Goal: Task Accomplishment & Management: Complete application form

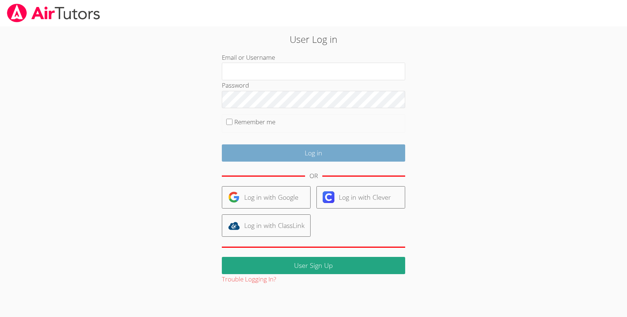
type input "amy.burnett03@gmail.com"
click at [289, 157] on input "Log in" at bounding box center [313, 152] width 183 height 17
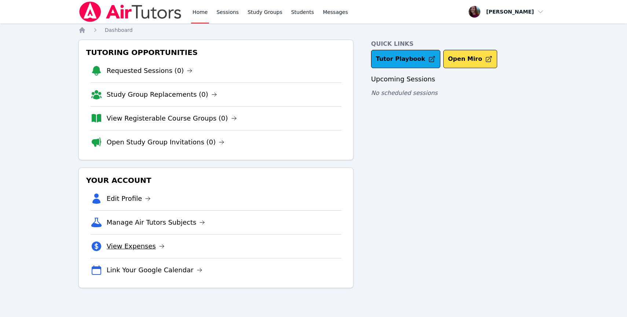
click at [139, 245] on link "View Expenses" at bounding box center [136, 246] width 58 height 10
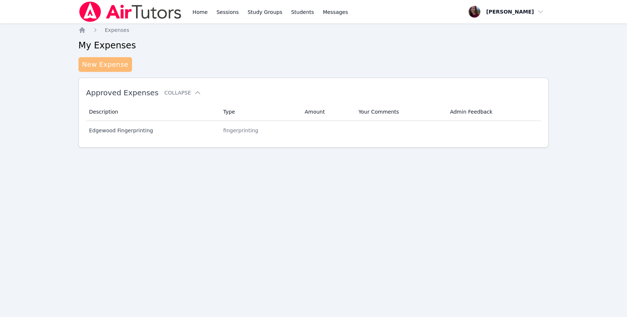
click at [100, 62] on link "New Expense" at bounding box center [104, 64] width 53 height 15
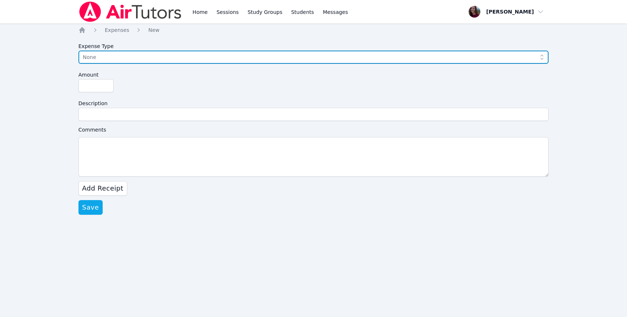
click at [108, 58] on span "None" at bounding box center [308, 57] width 451 height 9
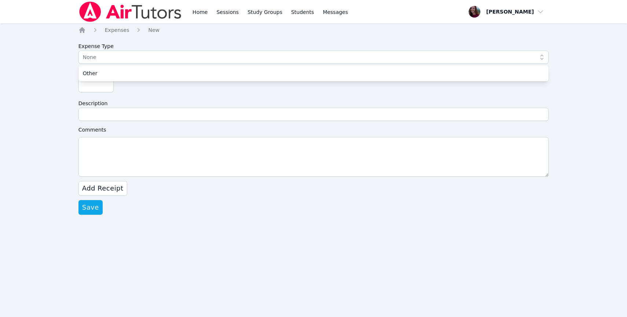
click at [136, 44] on label "Expense Type" at bounding box center [313, 45] width 470 height 11
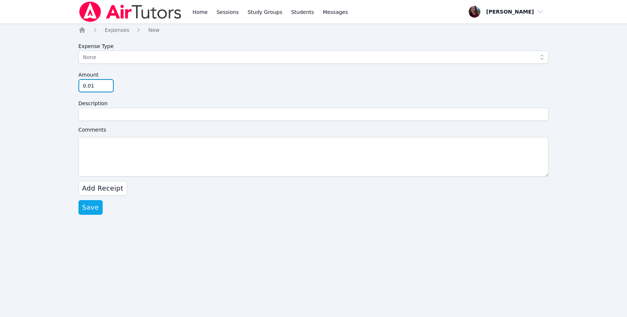
click at [107, 85] on input "0.01" at bounding box center [95, 85] width 35 height 13
click at [108, 89] on input "0" at bounding box center [95, 85] width 35 height 13
type input "0"
type input "58.13"
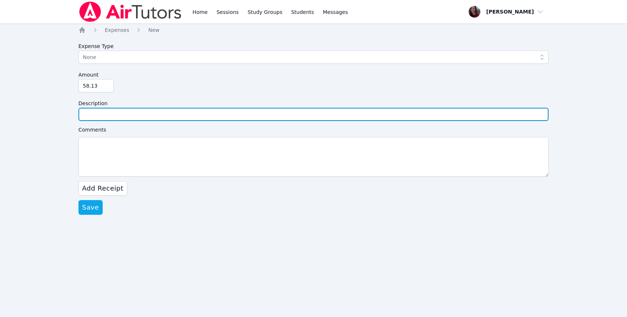
click at [105, 115] on input "Description" at bounding box center [313, 114] width 470 height 13
type input "Santa [PERSON_NAME] prints"
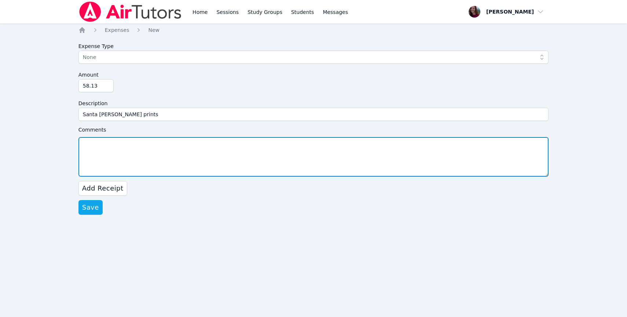
click at [100, 145] on textarea "Comments" at bounding box center [313, 157] width 470 height 40
type textarea "o"
type textarea "prints and shipping"
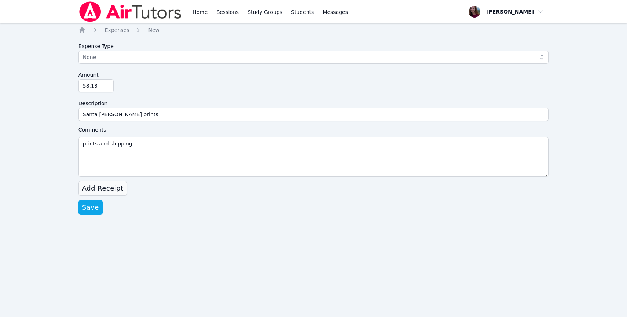
click at [116, 184] on span "Add Receipt" at bounding box center [102, 188] width 41 height 10
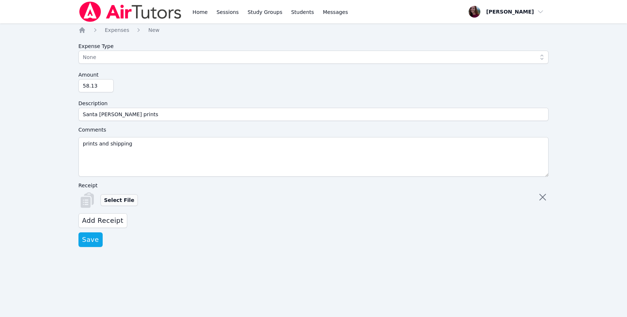
click at [115, 198] on label "Select File" at bounding box center [118, 200] width 37 height 12
click at [0, 0] on input "Select File" at bounding box center [0, 0] width 0 height 0
click at [110, 221] on span "Add Receipt" at bounding box center [102, 220] width 41 height 10
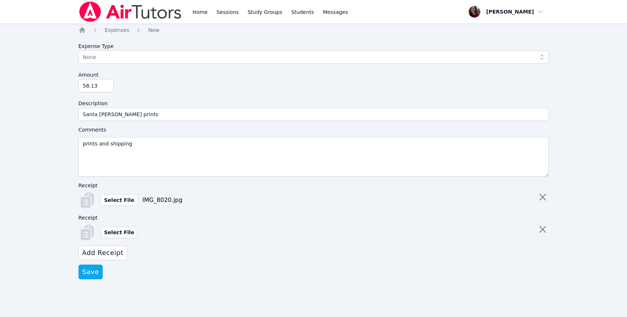
click at [115, 229] on label "Select File" at bounding box center [118, 232] width 37 height 12
click at [0, 0] on input "Select File" at bounding box center [0, 0] width 0 height 0
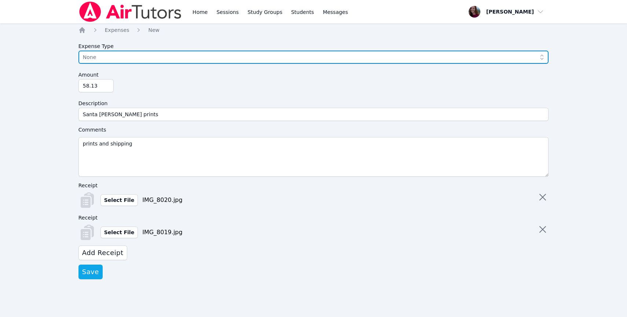
click at [544, 56] on icon "button" at bounding box center [541, 56] width 7 height 7
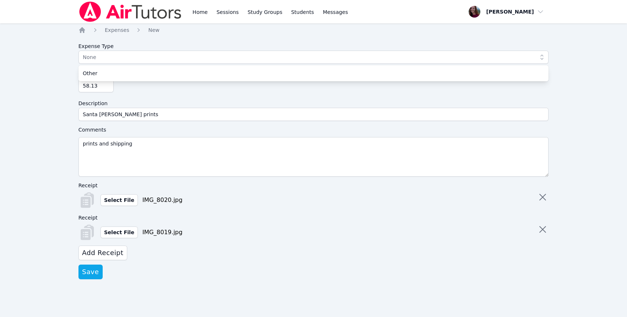
click at [314, 93] on form "Expense Type None Other Amount 58.13 Description Santa [PERSON_NAME] prints Com…" at bounding box center [313, 160] width 470 height 240
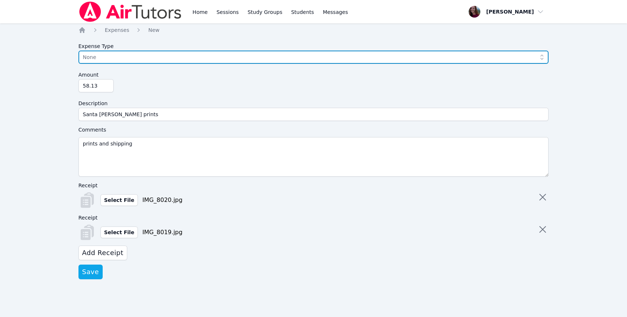
click at [538, 54] on icon "button" at bounding box center [541, 56] width 7 height 7
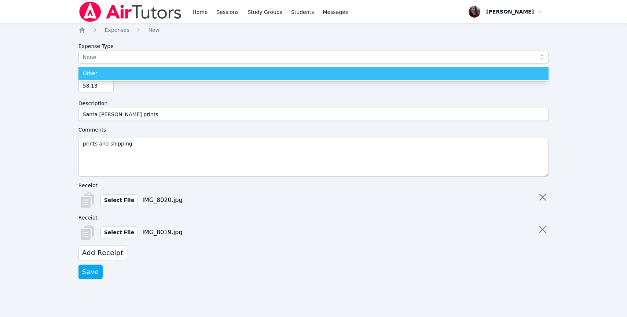
click at [522, 70] on div "Other" at bounding box center [313, 73] width 461 height 7
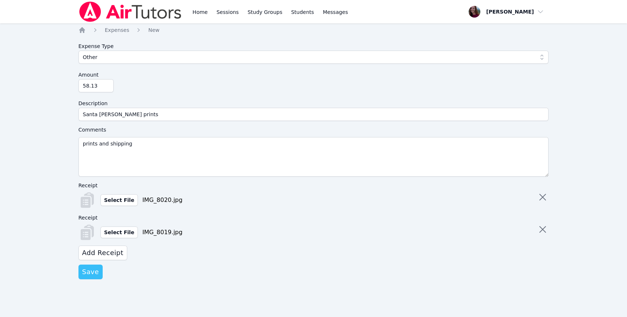
click at [92, 271] on span "Save" at bounding box center [90, 272] width 17 height 10
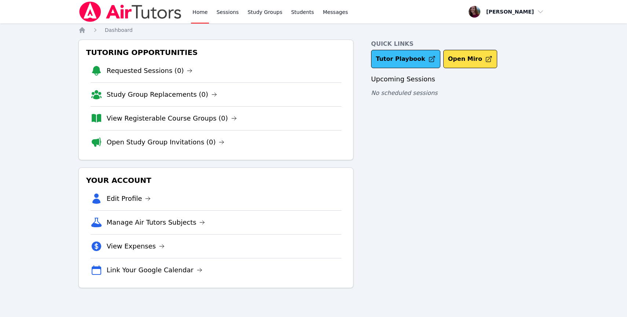
click at [413, 52] on link "Tutor Playbook" at bounding box center [405, 59] width 69 height 18
